Goal: Feedback & Contribution: Submit feedback/report problem

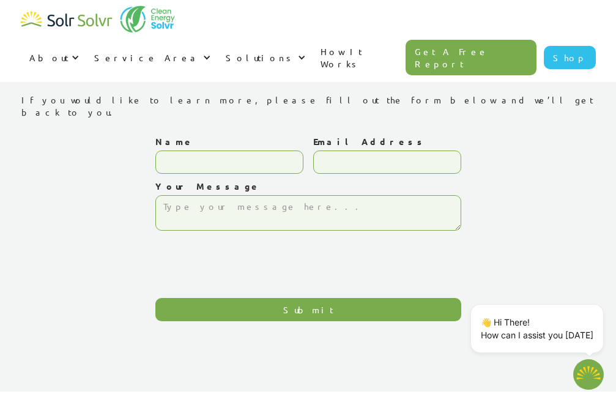
drag, startPoint x: 198, startPoint y: 162, endPoint x: 213, endPoint y: 162, distance: 15.3
click at [203, 162] on div "Name" at bounding box center [229, 157] width 148 height 45
click at [288, 153] on input "Name" at bounding box center [229, 162] width 148 height 23
type input "[PERSON_NAME]"
type input "[EMAIL_ADDRESS][DOMAIN_NAME]"
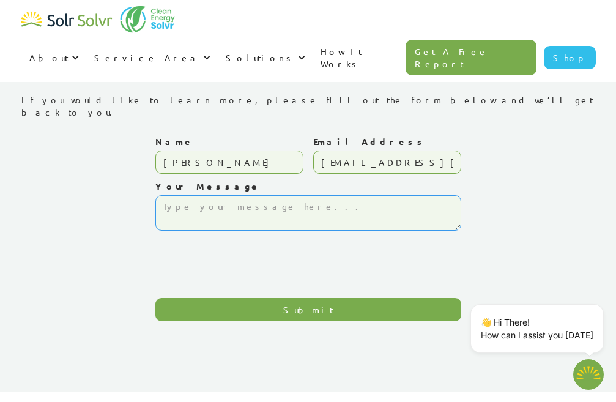
click at [272, 204] on textarea "Your Message" at bounding box center [308, 212] width 306 height 35
paste textarea "Re: Seo report Hello Good Morning, I was checking your website and see you have…"
type textarea "Re: Seo report Hello Good Morning, I was checking your website and see you have…"
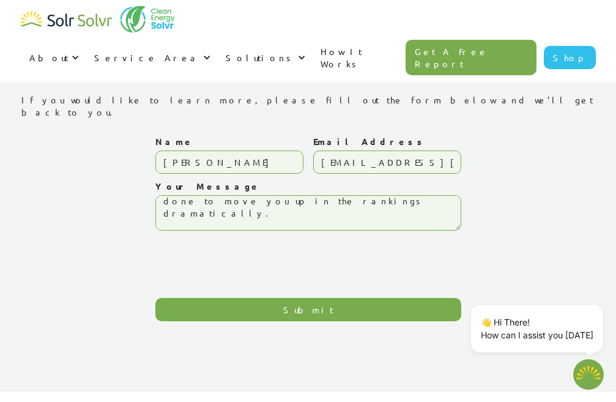
click at [277, 302] on input "Submit" at bounding box center [308, 309] width 306 height 23
type input "Please wait..."
type textarea "x"
type input "Submit"
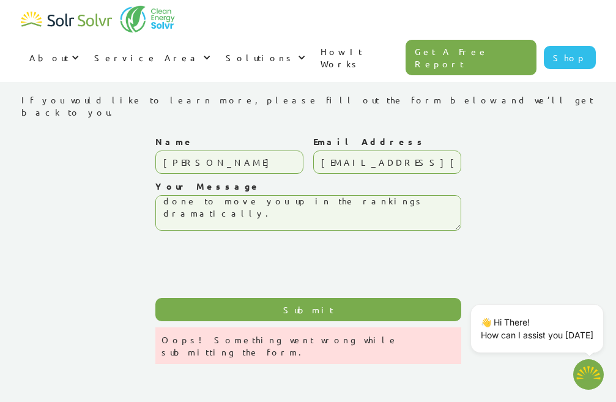
type textarea "x"
